Goal: Use online tool/utility: Utilize a website feature to perform a specific function

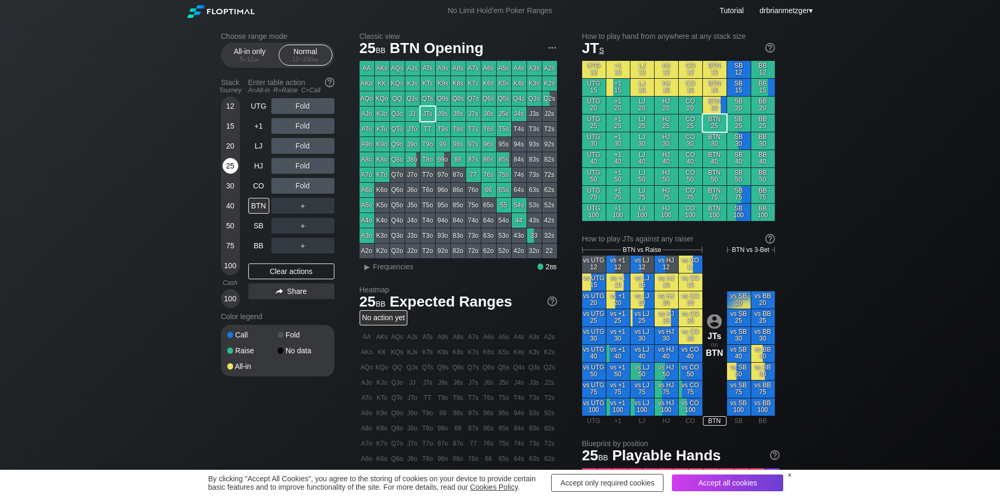
click at [232, 165] on div "25" at bounding box center [231, 166] width 16 height 16
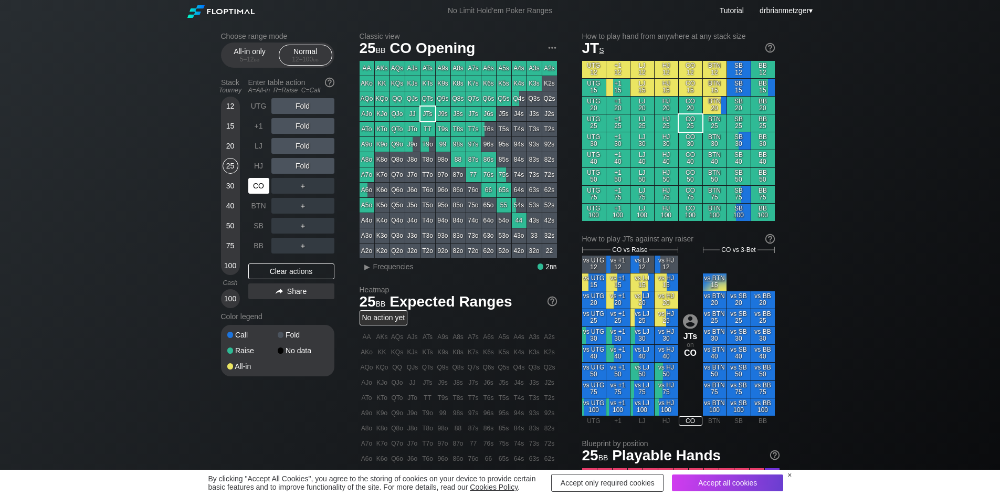
click at [254, 184] on div "CO" at bounding box center [258, 186] width 21 height 16
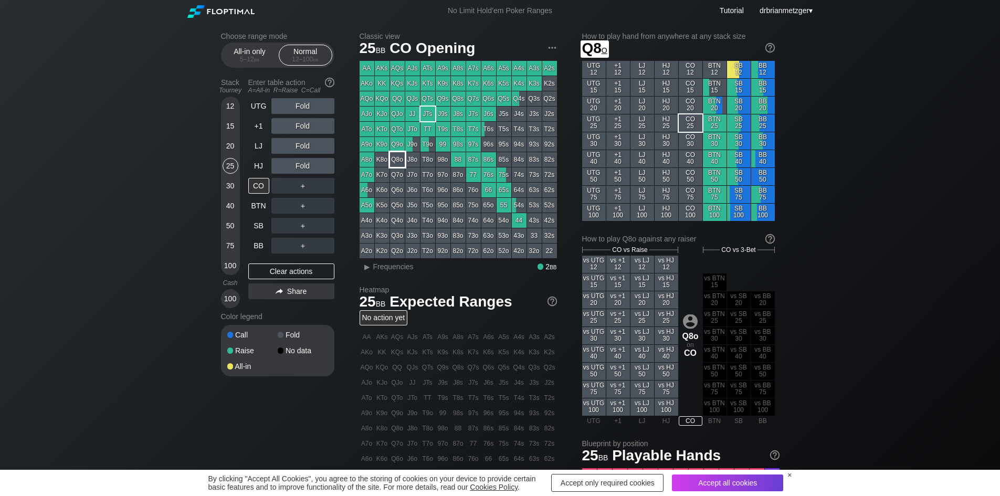
click at [396, 161] on div "Q8o" at bounding box center [397, 159] width 15 height 15
click at [233, 143] on div "20" at bounding box center [231, 146] width 16 height 16
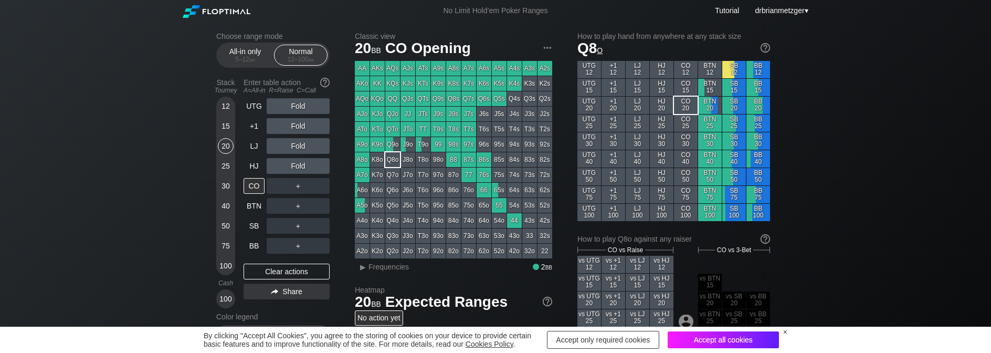
click at [672, 335] on div "Accept all cookies" at bounding box center [723, 339] width 111 height 17
